Goal: Find contact information: Find contact information

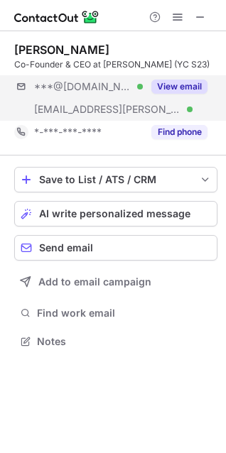
scroll to position [332, 226]
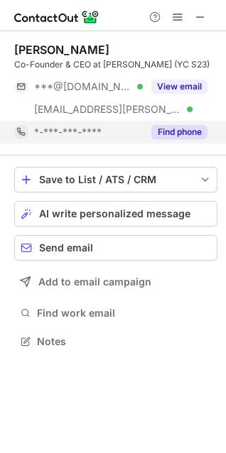
click at [181, 127] on button "Find phone" at bounding box center [179, 132] width 56 height 14
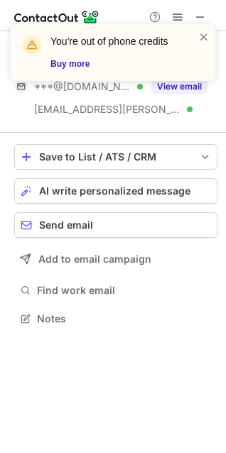
scroll to position [309, 226]
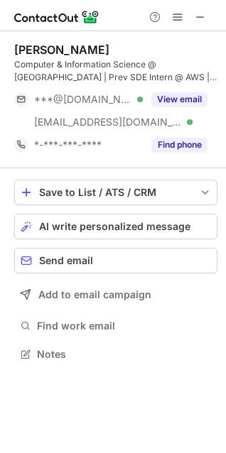
scroll to position [345, 226]
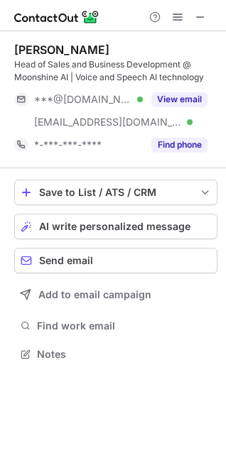
scroll to position [345, 226]
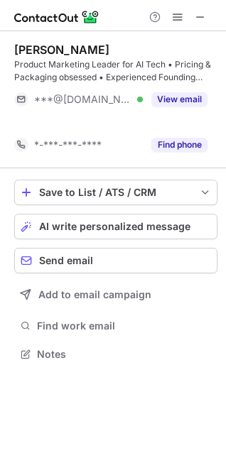
scroll to position [322, 226]
